Goal: Task Accomplishment & Management: Complete application form

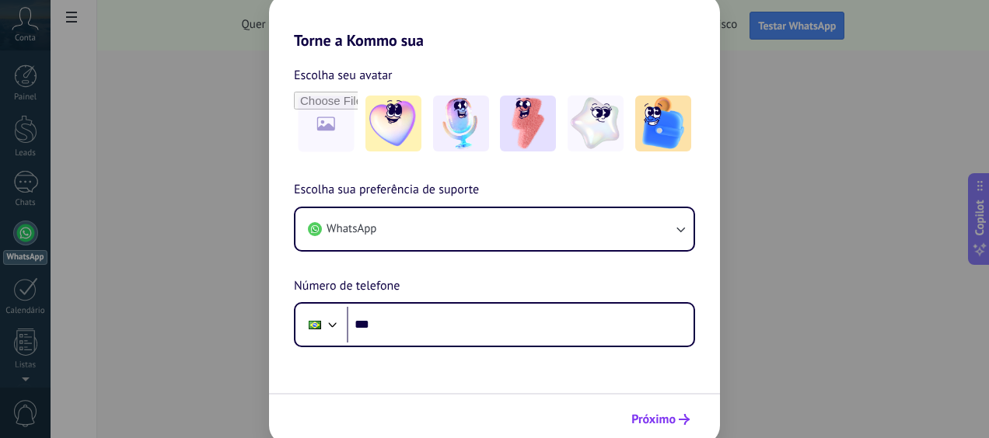
click at [657, 418] on span "Próximo" at bounding box center [653, 419] width 44 height 11
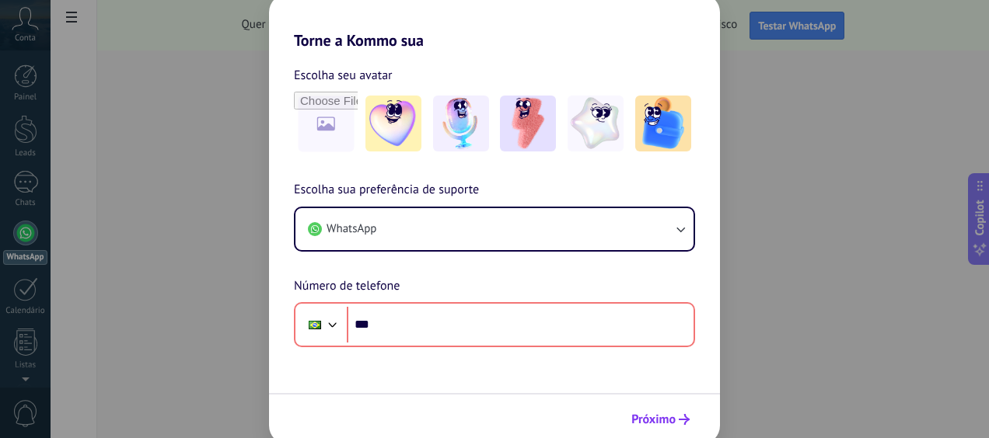
click at [657, 418] on span "Próximo" at bounding box center [653, 419] width 44 height 11
click at [34, 20] on div "Torne a Kommo sua Escolha seu avatar Escolha sua preferência de suporte WhatsAp…" at bounding box center [494, 219] width 989 height 438
